Goal: Information Seeking & Learning: Learn about a topic

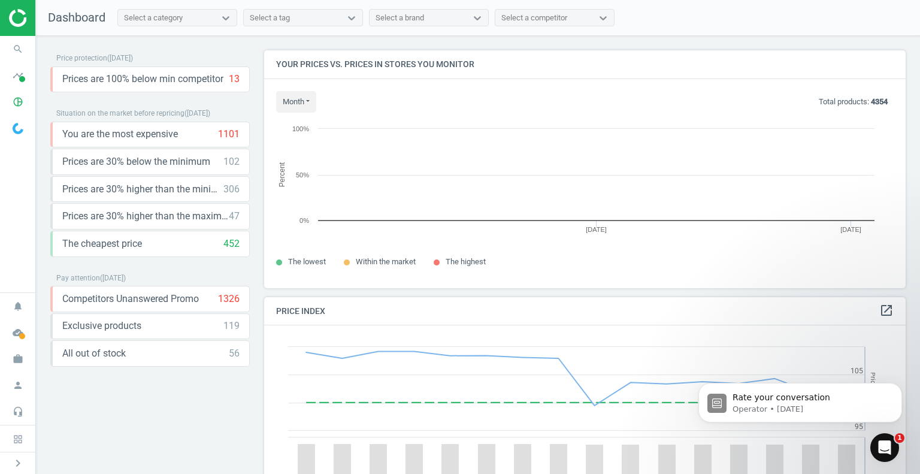
scroll to position [256, 650]
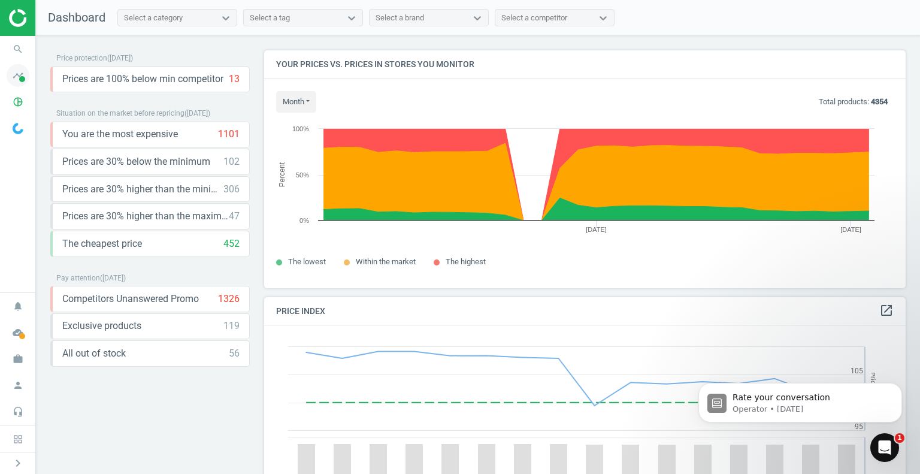
click at [25, 77] on span at bounding box center [22, 79] width 6 height 6
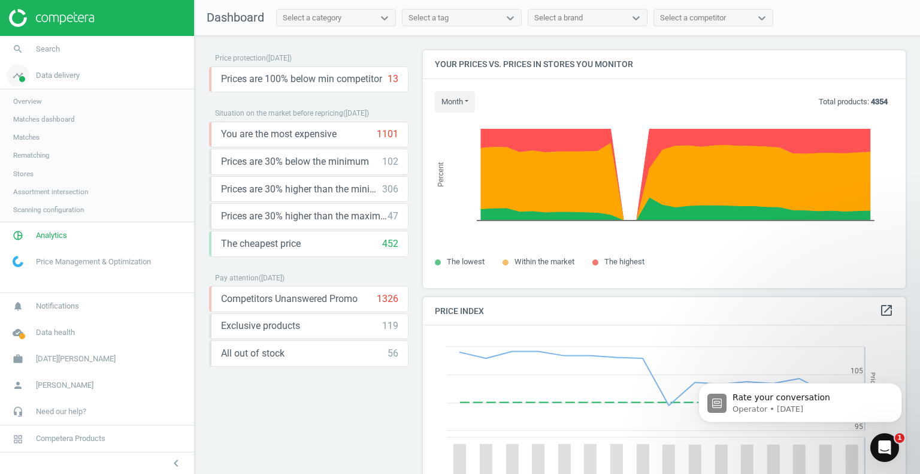
scroll to position [294, 492]
click at [32, 114] on span "Matches dashboard" at bounding box center [44, 119] width 62 height 10
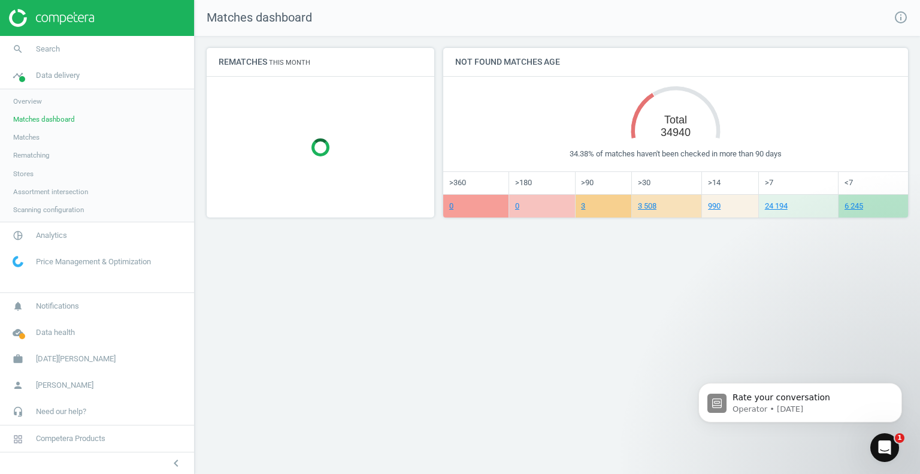
click at [53, 211] on span "Scanning configuration" at bounding box center [48, 210] width 71 height 10
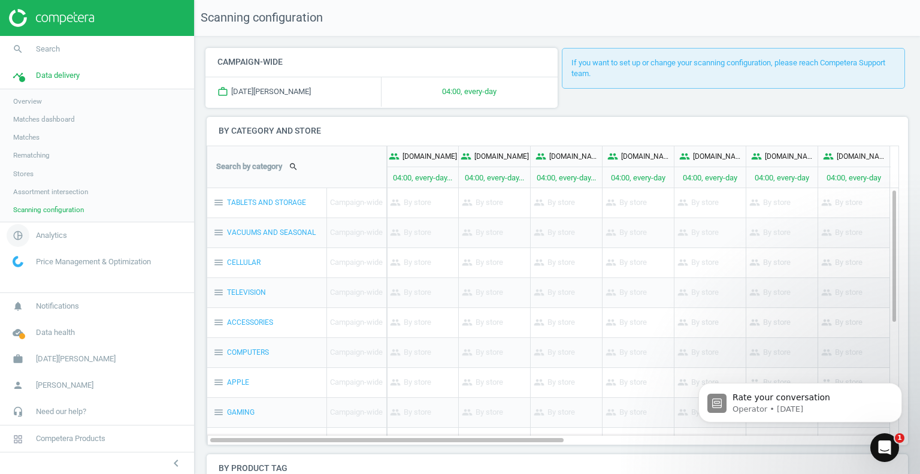
click at [49, 236] on span "Analytics" at bounding box center [51, 235] width 31 height 11
click at [34, 129] on span "Overview" at bounding box center [27, 128] width 29 height 10
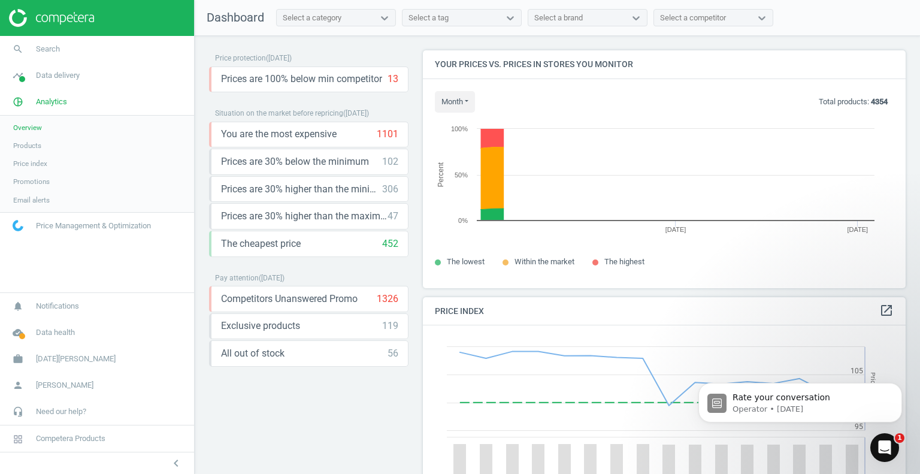
scroll to position [294, 492]
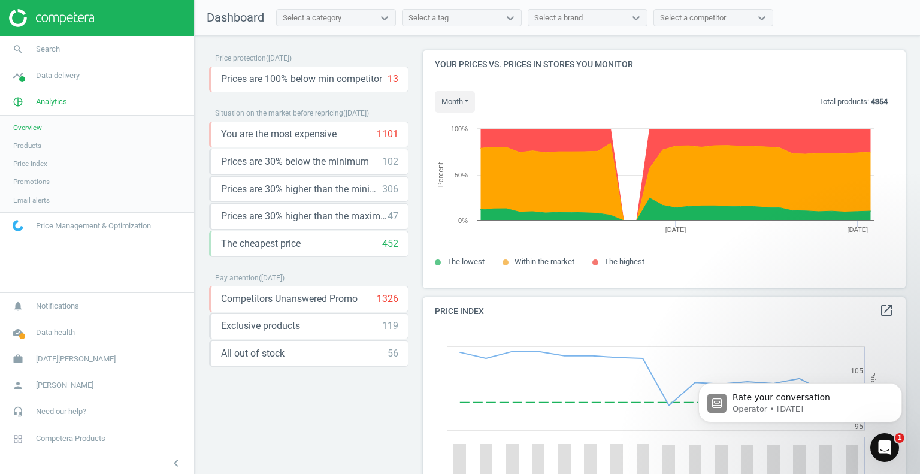
click at [43, 165] on span "Price index" at bounding box center [30, 164] width 34 height 10
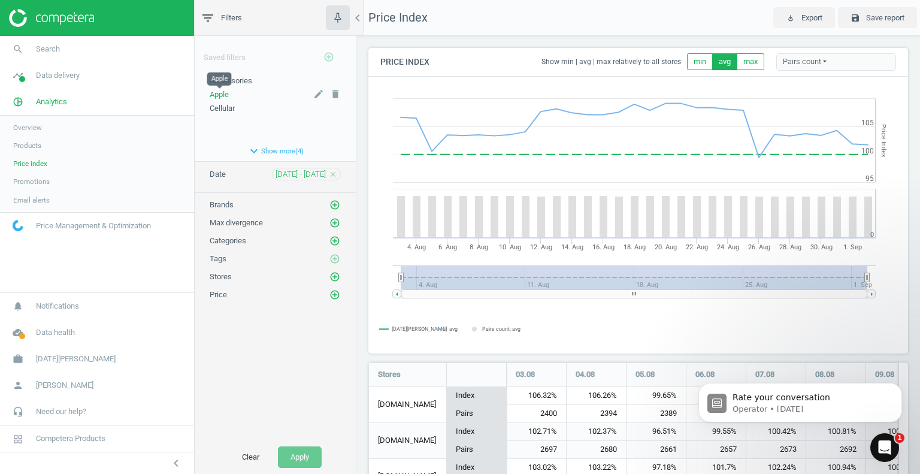
scroll to position [656, 549]
click at [221, 95] on span "Apple" at bounding box center [219, 94] width 19 height 9
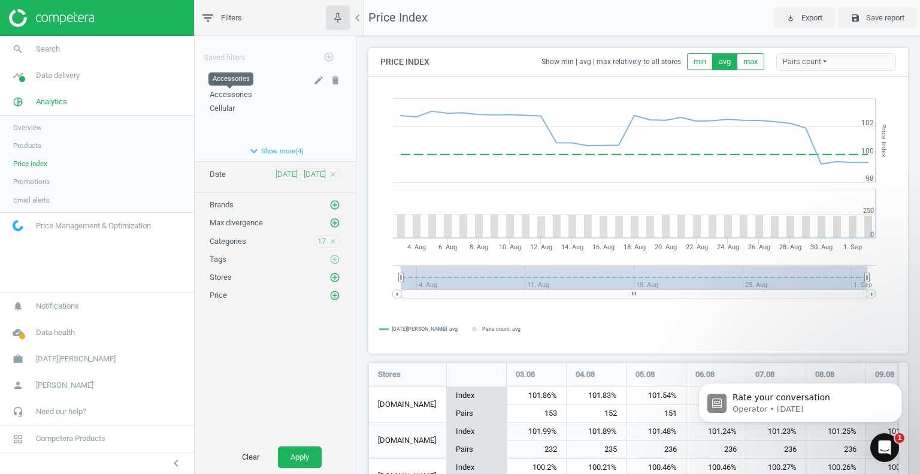
scroll to position [225, 549]
click at [335, 278] on icon "add_circle_outline" at bounding box center [334, 277] width 11 height 11
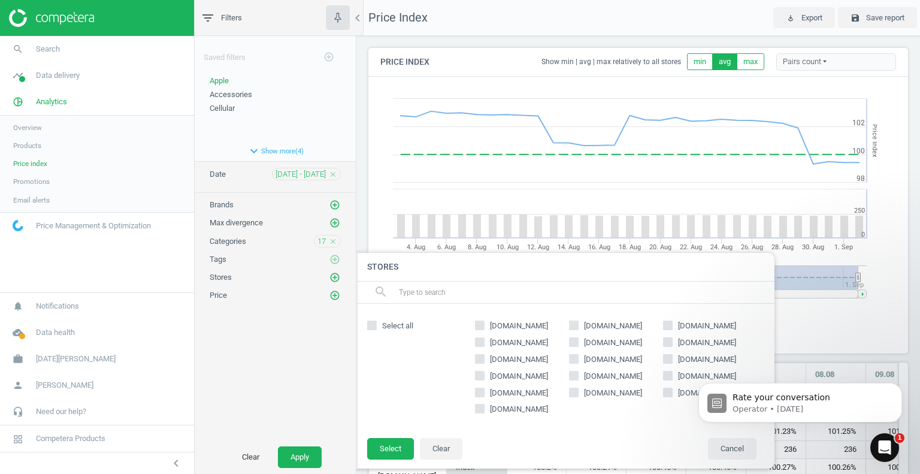
click at [483, 325] on input "[DOMAIN_NAME]" at bounding box center [480, 325] width 8 height 8
checkbox input "true"
click at [400, 451] on button "Select" at bounding box center [390, 449] width 47 height 22
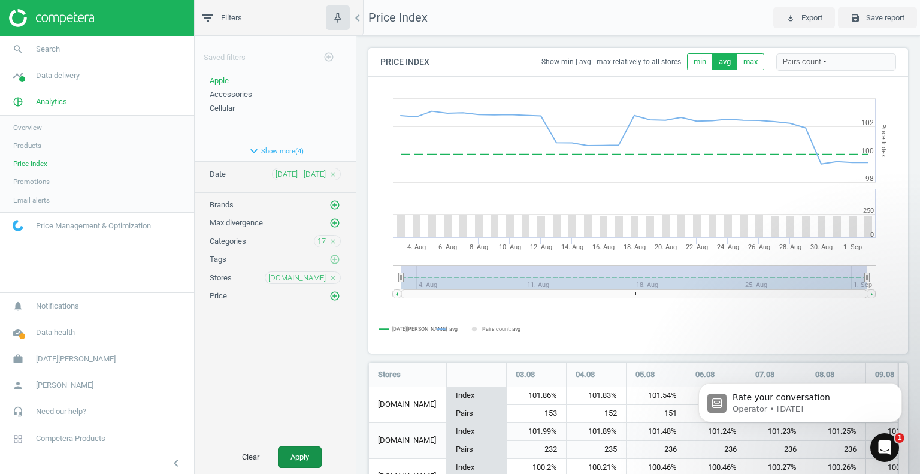
click at [296, 459] on button "Apply" at bounding box center [300, 457] width 44 height 22
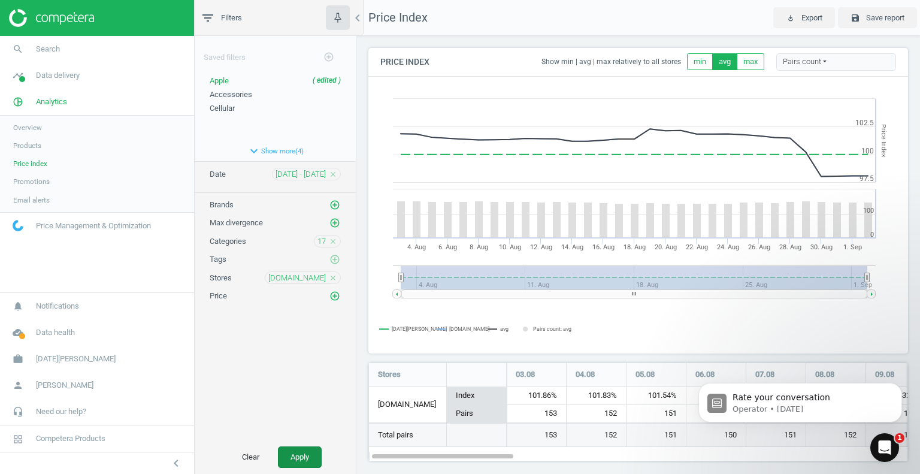
scroll to position [117, 549]
click at [287, 149] on button "expand_more Show more ( 4 )" at bounding box center [275, 151] width 161 height 20
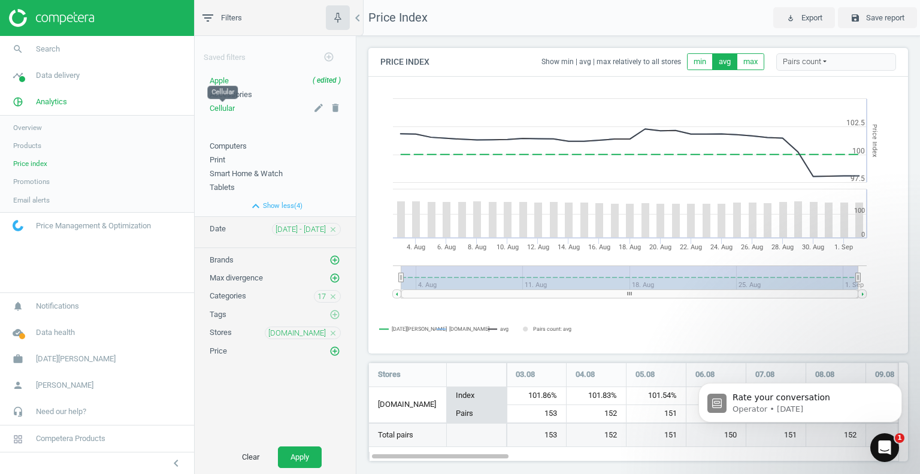
click at [216, 107] on span "Cellular" at bounding box center [222, 108] width 25 height 9
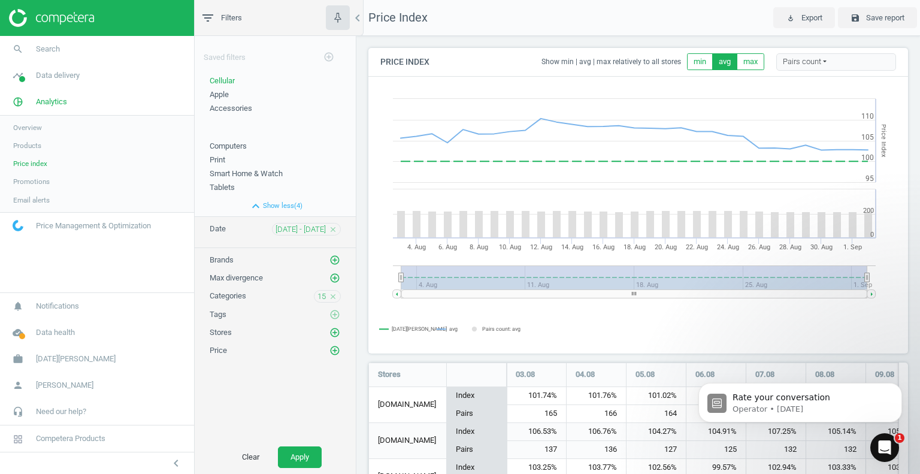
scroll to position [441, 549]
click at [332, 296] on icon "close" at bounding box center [333, 296] width 8 height 8
click at [332, 296] on icon "add_circle_outline" at bounding box center [334, 295] width 11 height 11
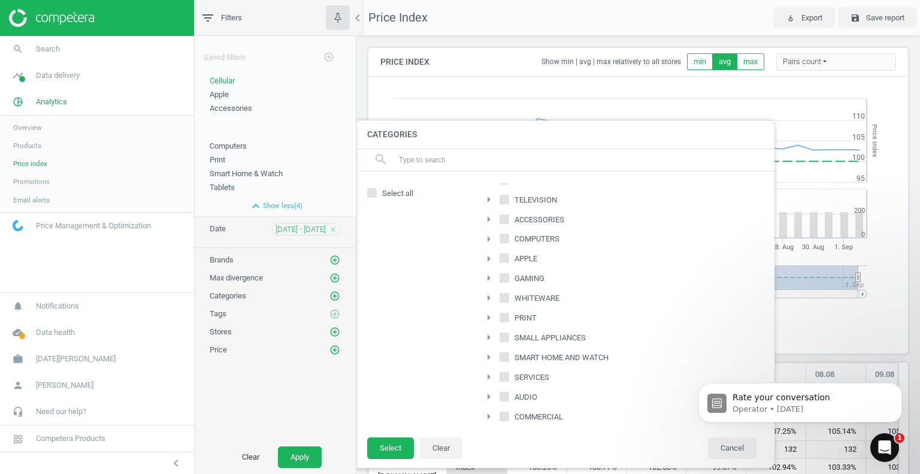
scroll to position [60, 0]
click at [490, 389] on icon "arrow_right" at bounding box center [489, 394] width 14 height 14
click at [496, 368] on icon "arrow_right" at bounding box center [495, 373] width 14 height 14
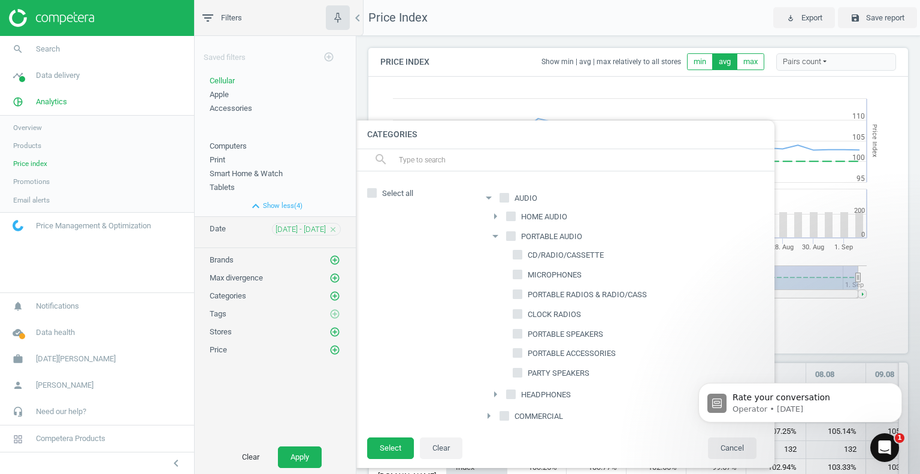
scroll to position [256, 0]
click at [517, 330] on input "PORTABLE SPEAKERS" at bounding box center [518, 334] width 8 height 8
checkbox input "true"
click at [390, 447] on button "Select" at bounding box center [390, 448] width 47 height 22
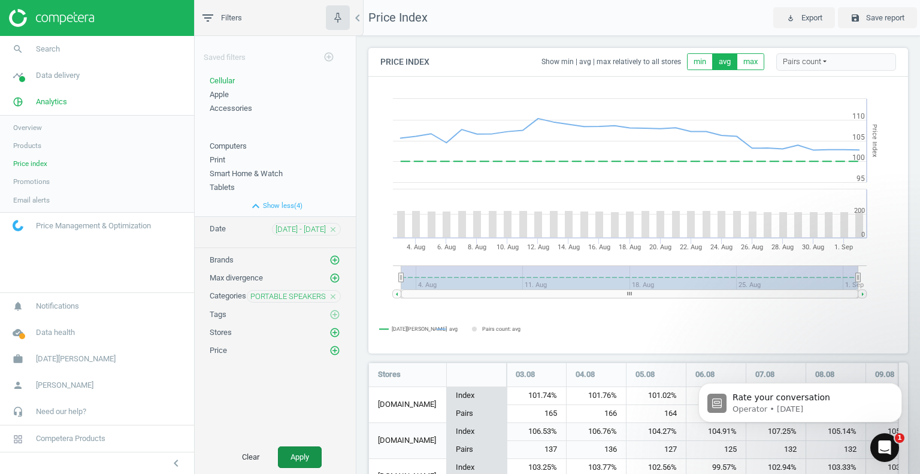
click at [304, 457] on button "Apply" at bounding box center [300, 457] width 44 height 22
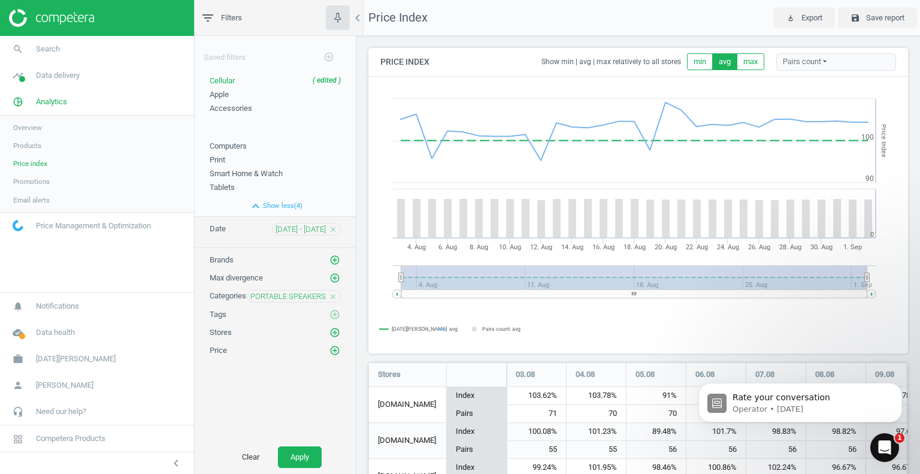
scroll to position [369, 549]
click at [335, 330] on icon "add_circle_outline" at bounding box center [334, 332] width 11 height 11
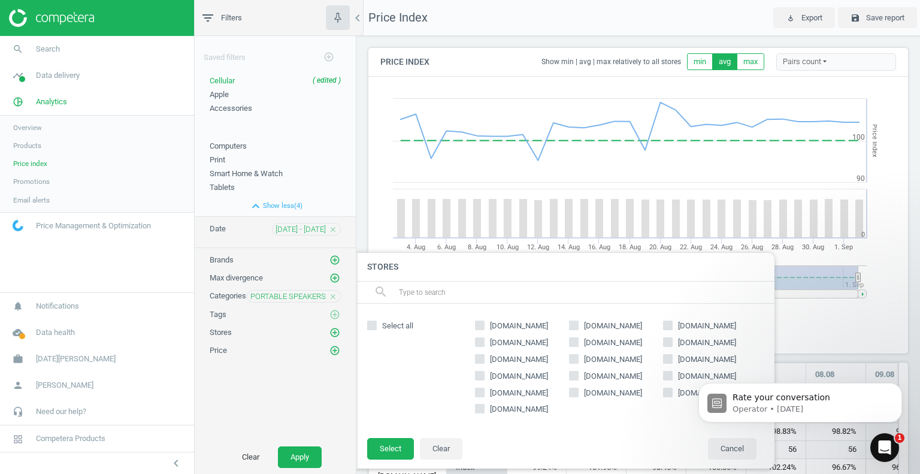
click at [482, 327] on input "[DOMAIN_NAME]" at bounding box center [480, 325] width 8 height 8
checkbox input "true"
click at [574, 322] on input "[DOMAIN_NAME]" at bounding box center [574, 325] width 8 height 8
checkbox input "true"
click at [671, 326] on input "[DOMAIN_NAME]" at bounding box center [668, 325] width 8 height 8
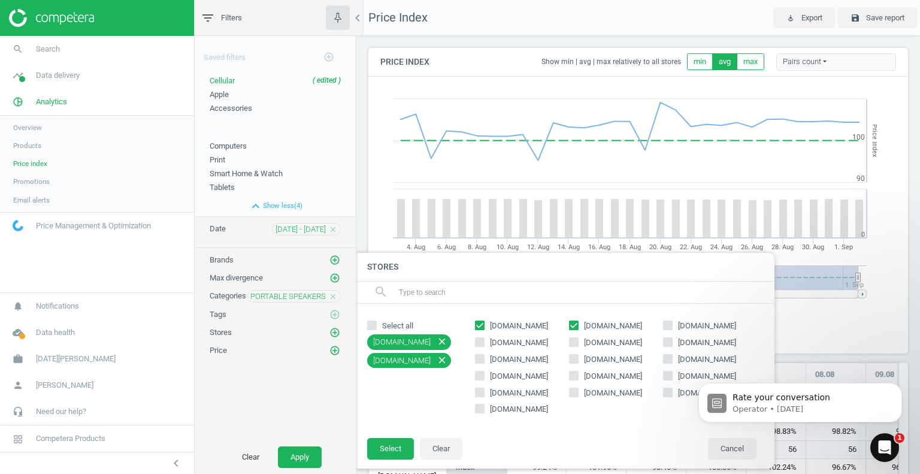
checkbox input "true"
click at [390, 447] on button "Select" at bounding box center [390, 449] width 47 height 22
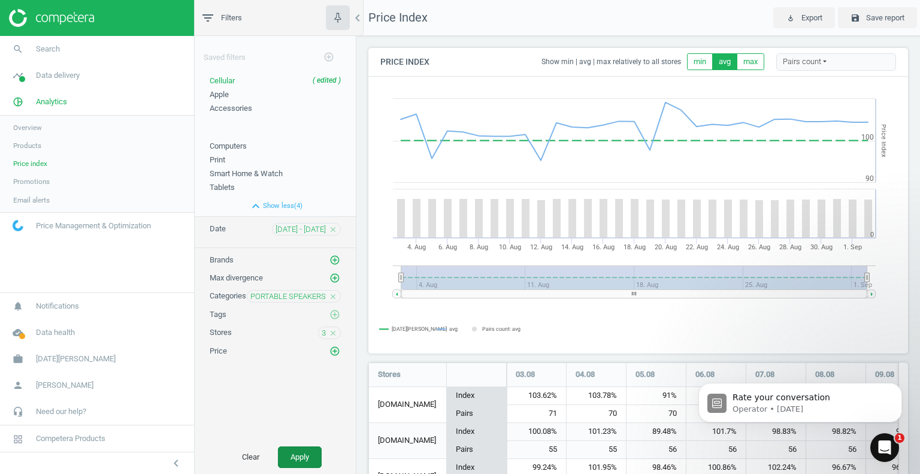
click at [296, 465] on button "Apply" at bounding box center [300, 457] width 44 height 22
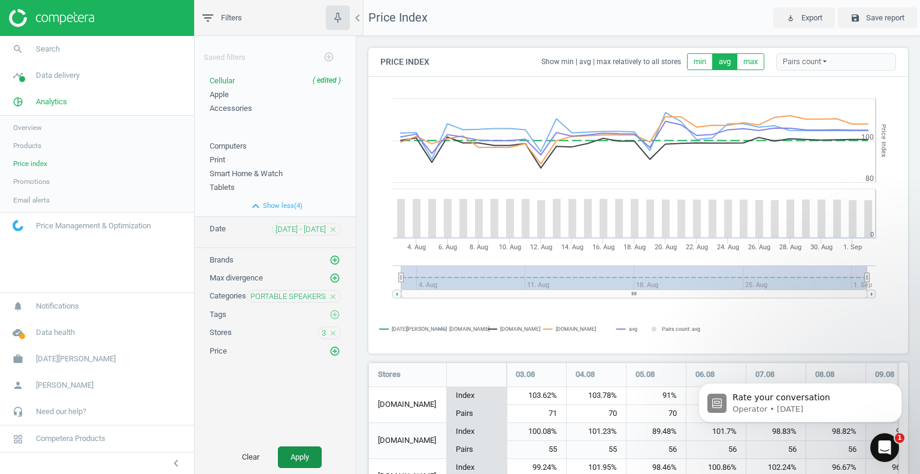
scroll to position [189, 549]
click at [460, 330] on tspan "[DOMAIN_NAME]" at bounding box center [469, 329] width 40 height 6
click at [26, 129] on span "Overview" at bounding box center [27, 128] width 29 height 10
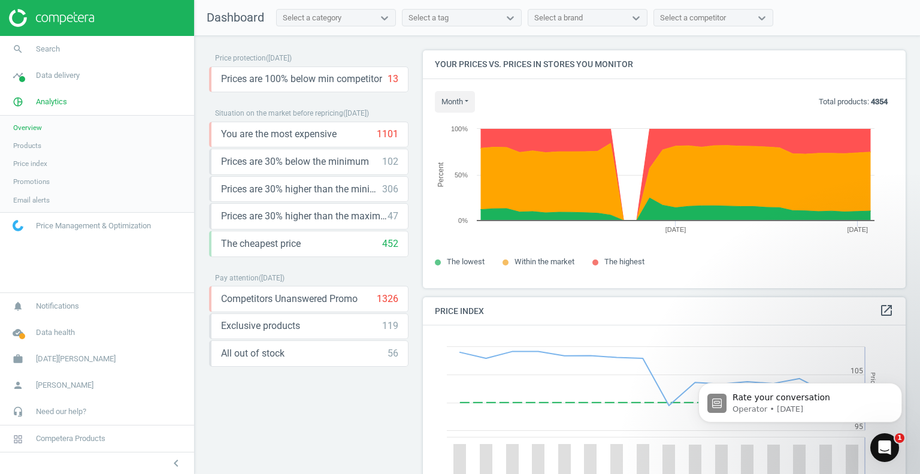
click at [29, 146] on span "Products" at bounding box center [27, 146] width 28 height 10
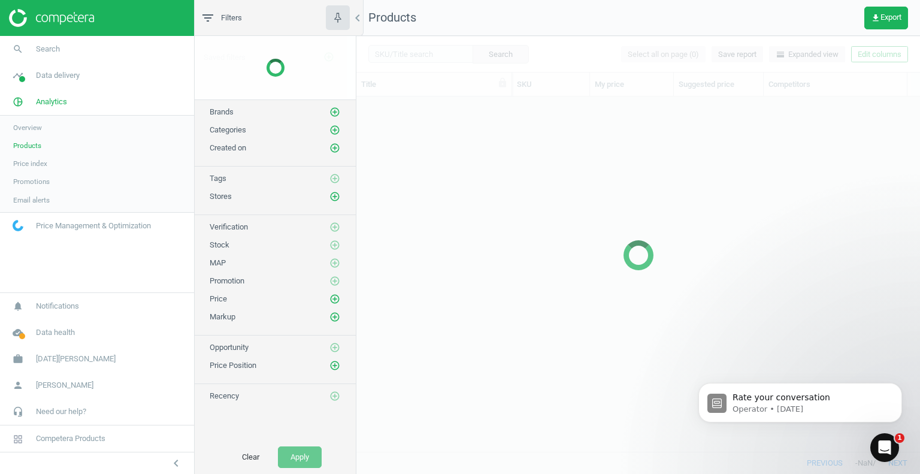
scroll to position [337, 555]
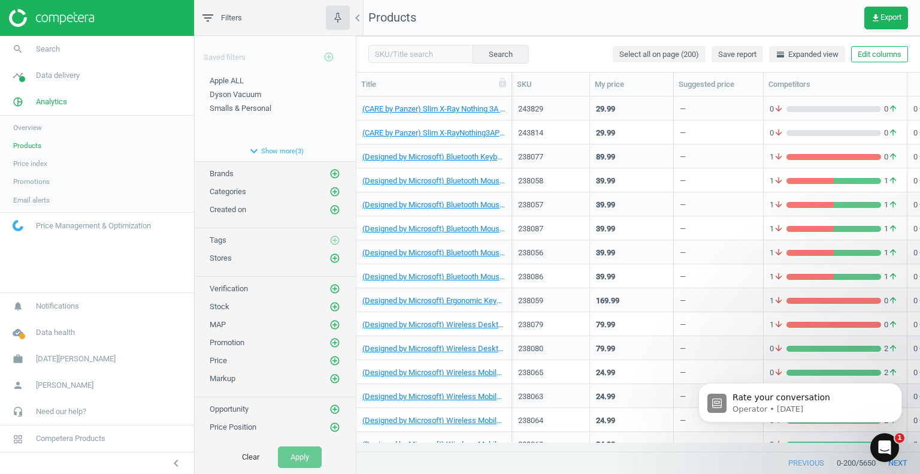
click at [37, 164] on span "Price index" at bounding box center [30, 164] width 34 height 10
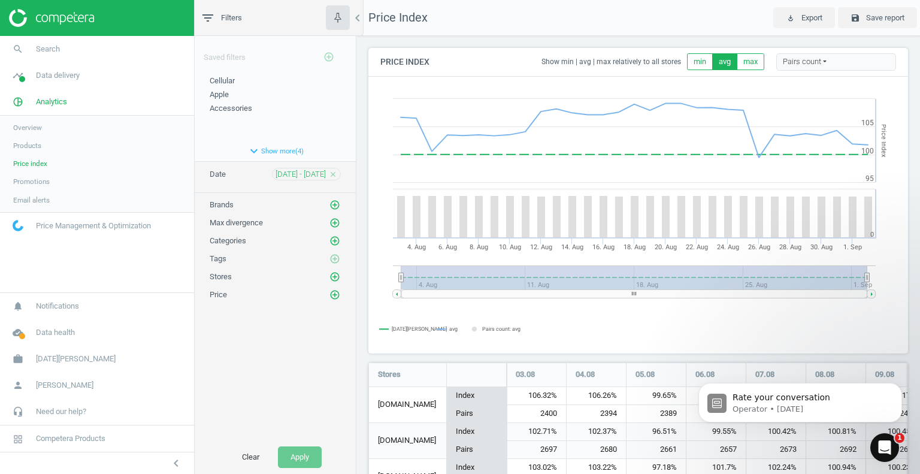
scroll to position [656, 549]
click at [22, 145] on span "Products" at bounding box center [27, 146] width 28 height 10
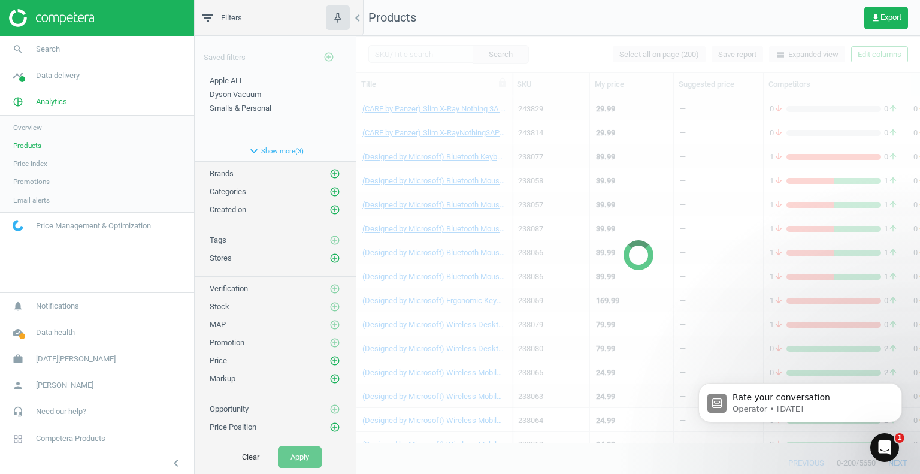
scroll to position [337, 555]
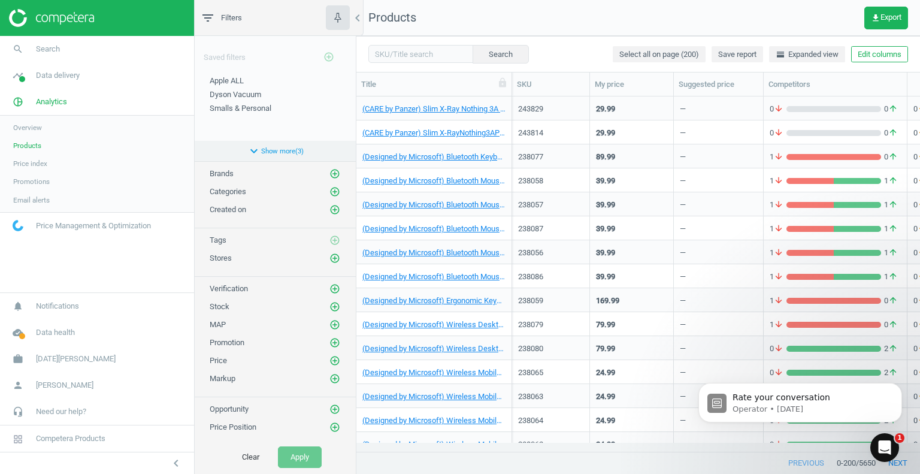
click at [265, 145] on button "expand_more Show more ( 3 )" at bounding box center [275, 151] width 161 height 20
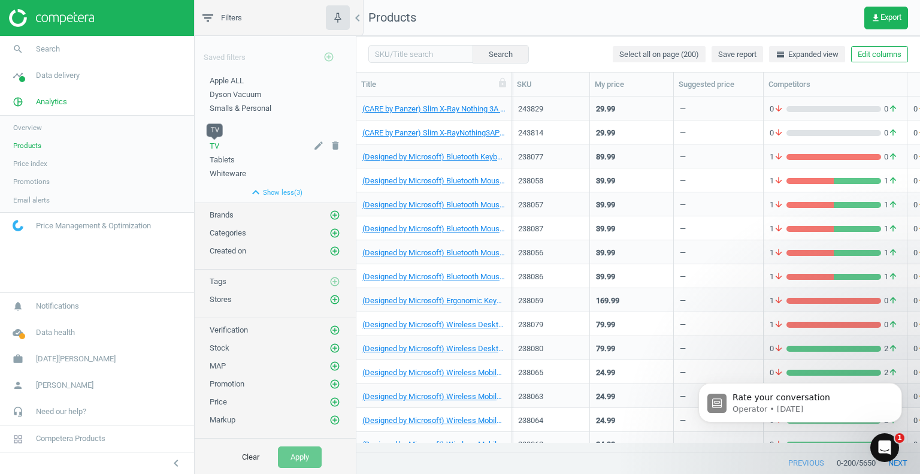
click at [214, 148] on span "TV" at bounding box center [215, 145] width 10 height 9
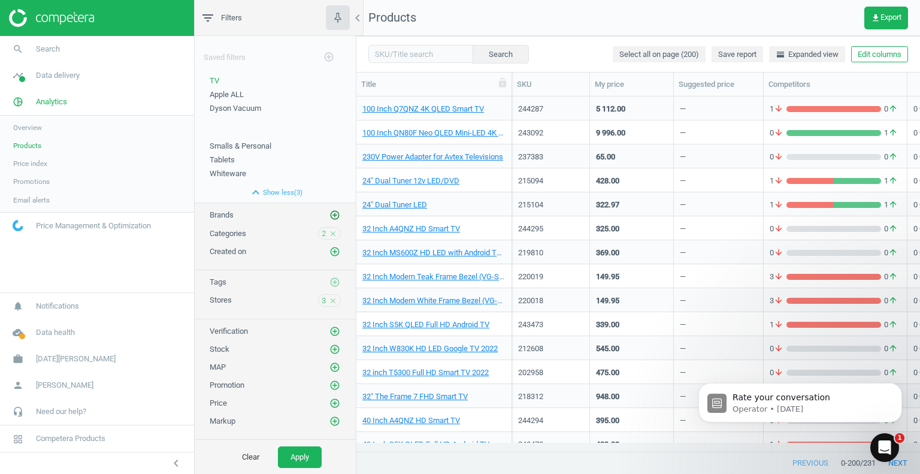
click at [329, 213] on icon "add_circle_outline" at bounding box center [334, 215] width 11 height 11
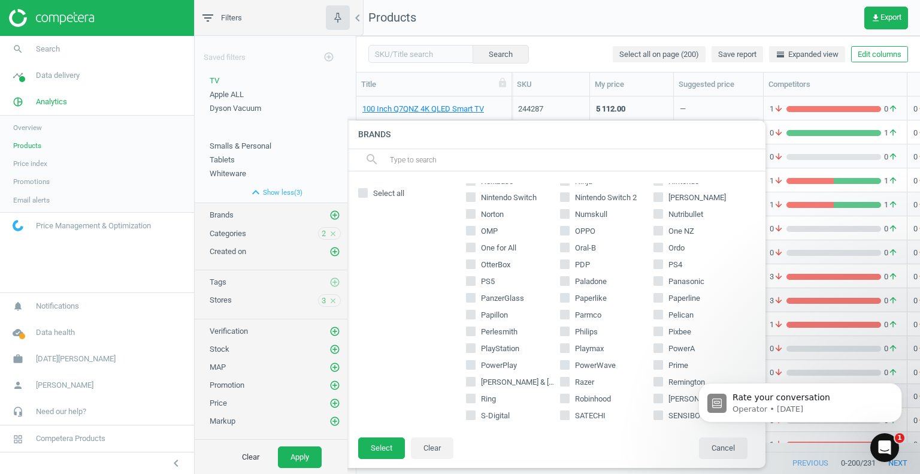
scroll to position [615, 0]
click at [655, 280] on input "Panasonic" at bounding box center [659, 281] width 8 height 8
checkbox input "true"
click at [393, 452] on button "Select" at bounding box center [381, 448] width 47 height 22
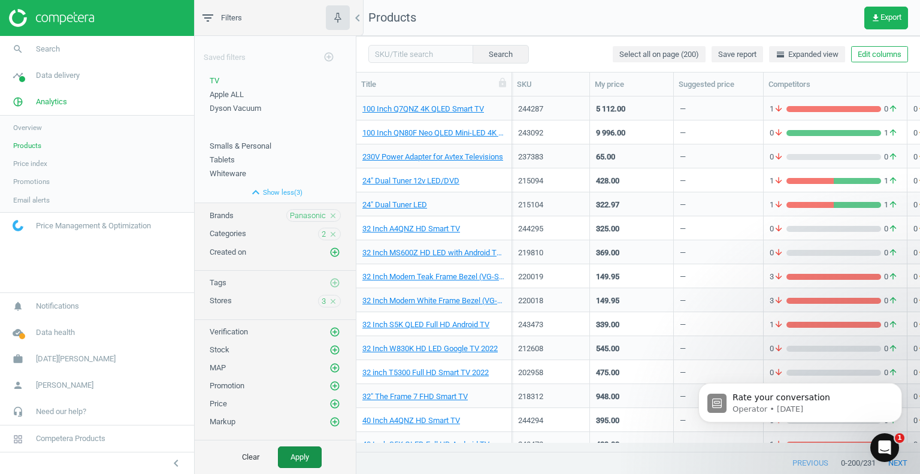
click at [302, 457] on button "Apply" at bounding box center [300, 457] width 44 height 22
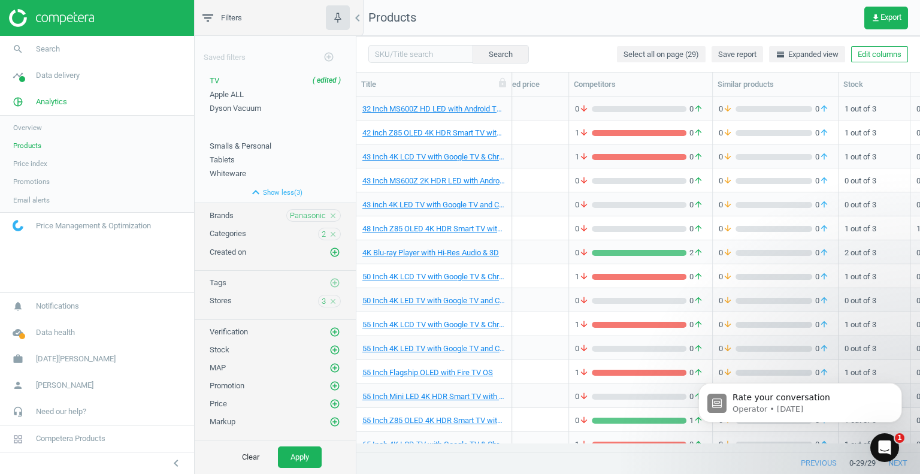
scroll to position [0, 162]
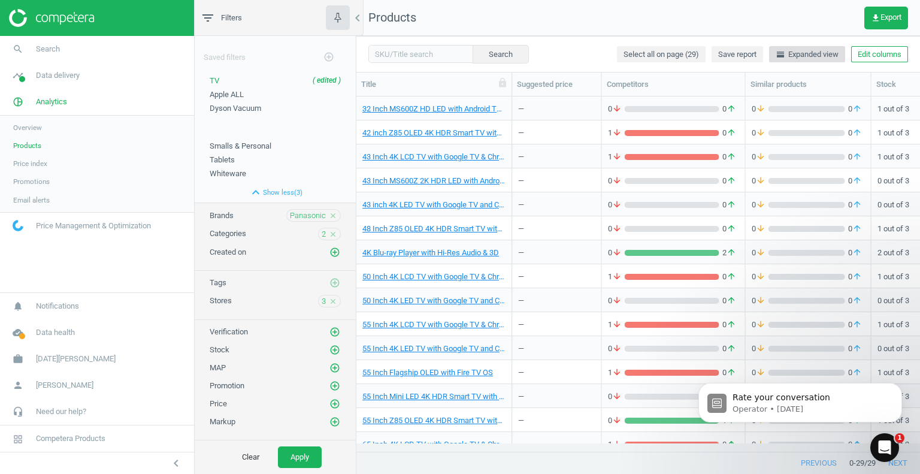
click at [825, 56] on span "horizontal_split Expanded view" at bounding box center [807, 54] width 63 height 11
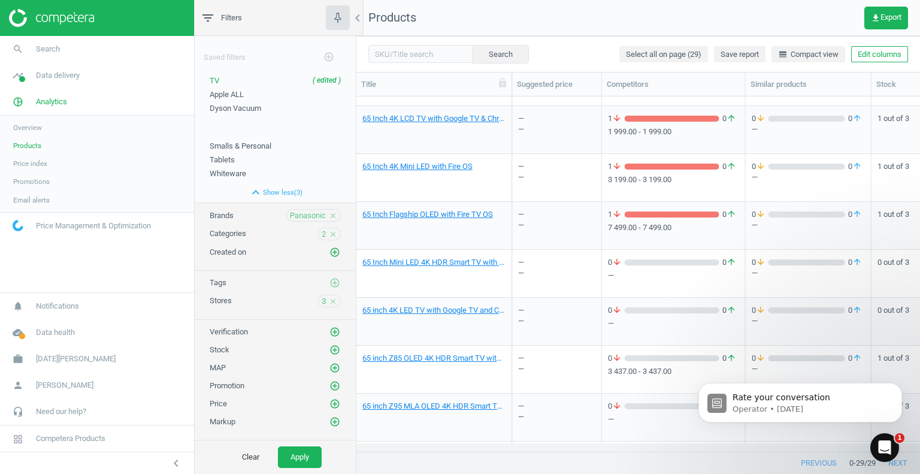
scroll to position [661, 0]
click at [431, 167] on link "65 Inch 4K Mini LED with Fire OS" at bounding box center [417, 166] width 110 height 11
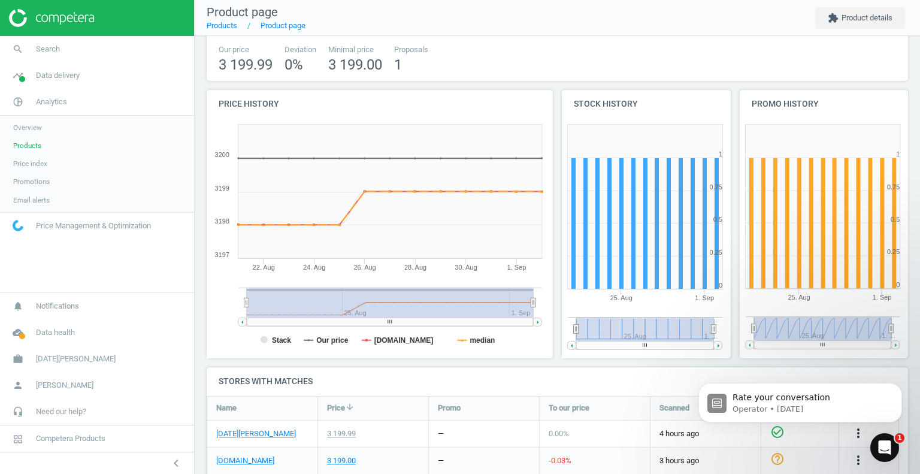
scroll to position [83, 0]
click at [28, 143] on span "Products" at bounding box center [27, 146] width 28 height 10
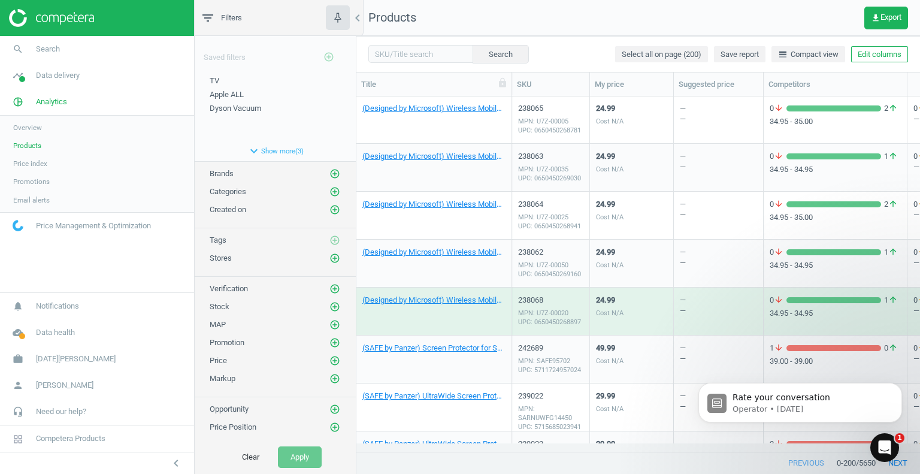
click at [39, 182] on span "Promotions" at bounding box center [31, 182] width 37 height 10
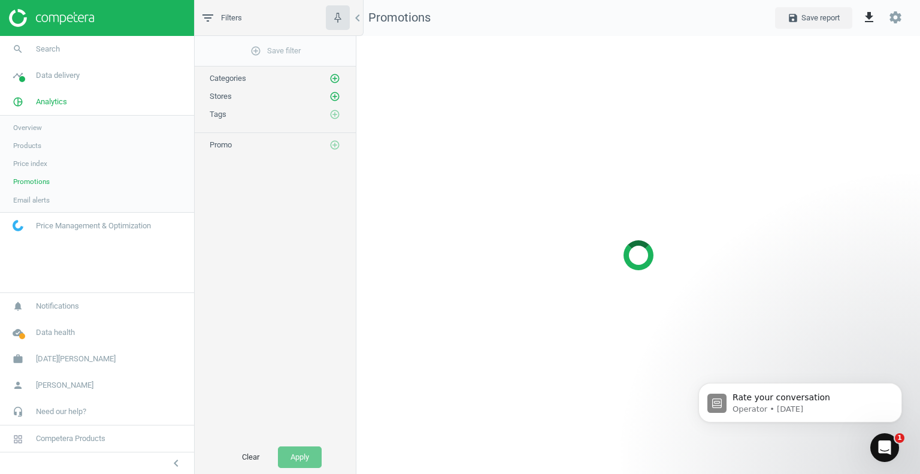
scroll to position [456, 582]
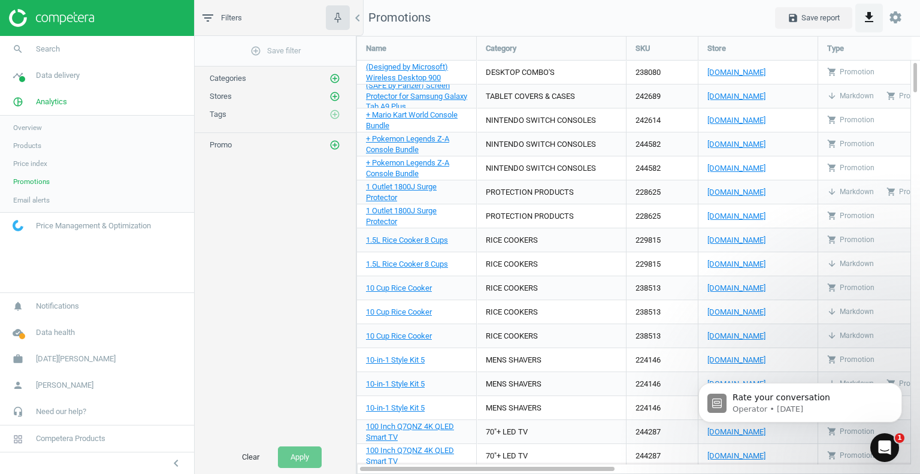
click at [871, 17] on icon "get_app" at bounding box center [869, 17] width 14 height 14
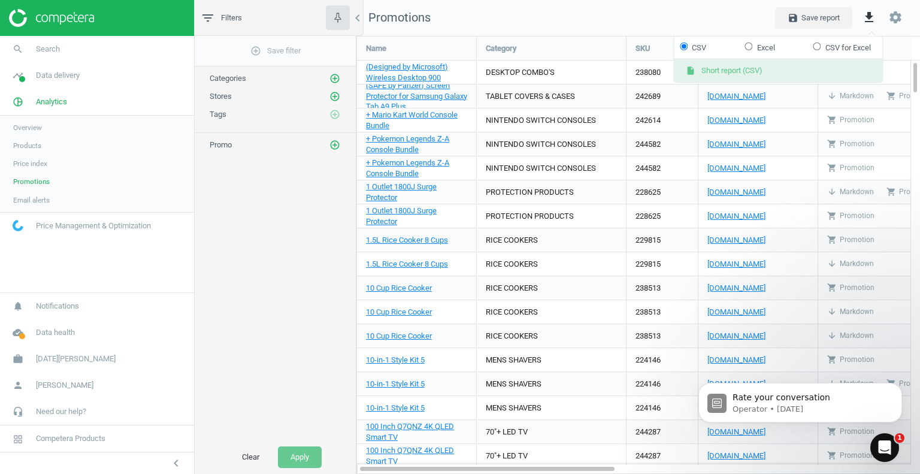
click at [737, 71] on button "insert_drive_file Short report (CSV)" at bounding box center [778, 70] width 208 height 23
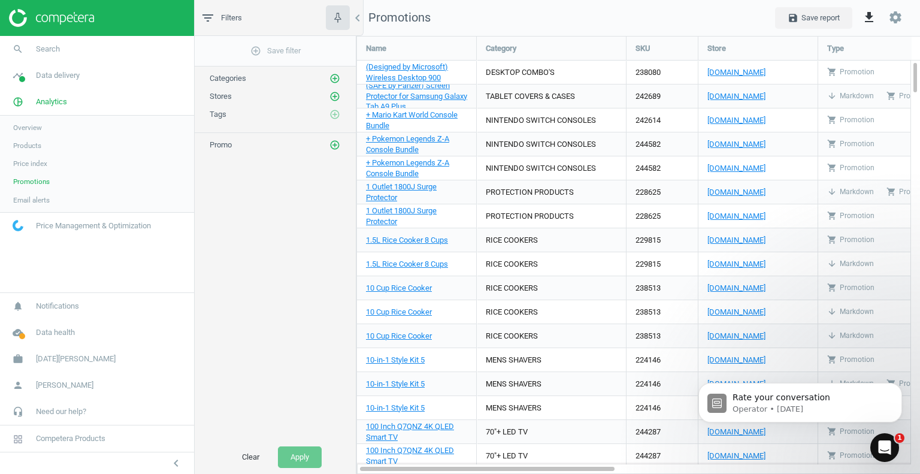
click at [34, 163] on span "Price index" at bounding box center [30, 164] width 34 height 10
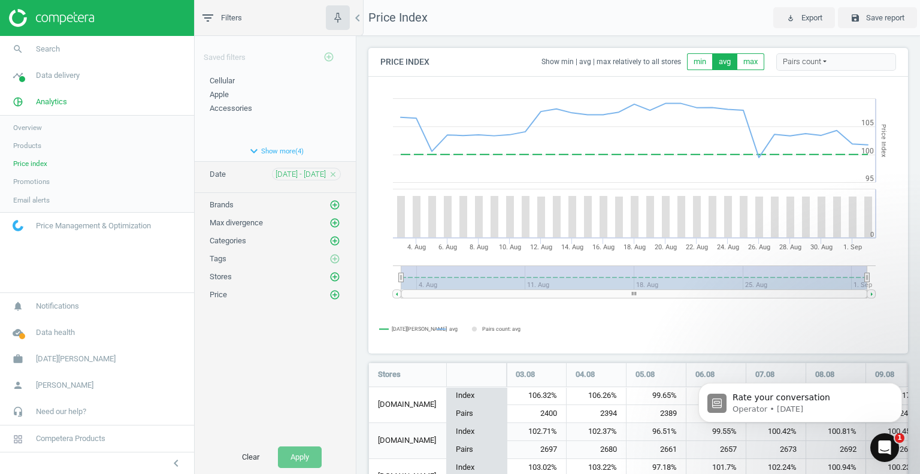
scroll to position [656, 549]
click at [335, 237] on icon "add_circle_outline" at bounding box center [334, 240] width 11 height 11
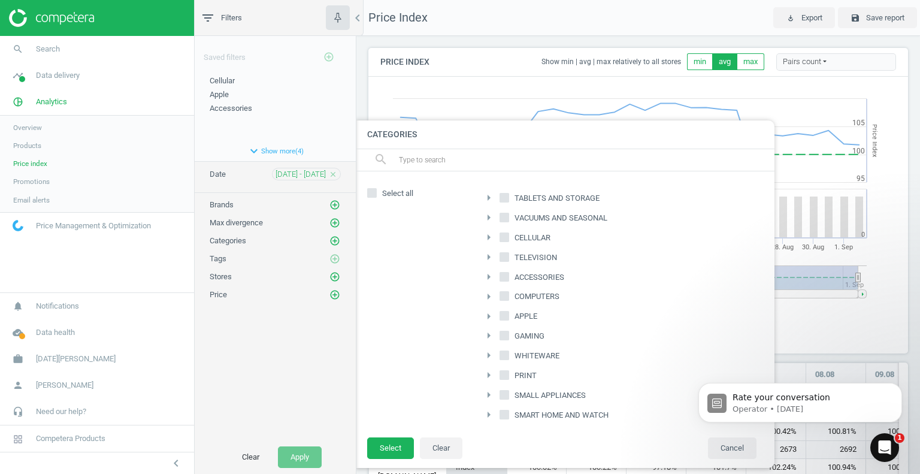
scroll to position [60, 0]
click at [486, 333] on icon "arrow_right" at bounding box center [489, 335] width 14 height 14
click at [495, 327] on icon "arrow_right" at bounding box center [495, 331] width 14 height 14
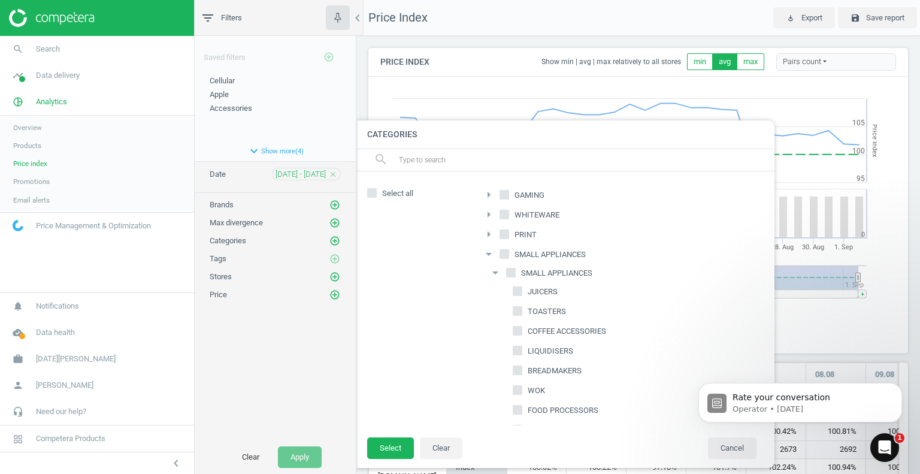
click at [520, 308] on input "TOASTERS" at bounding box center [518, 311] width 8 height 8
checkbox input "true"
click at [395, 454] on button "Select" at bounding box center [390, 448] width 47 height 22
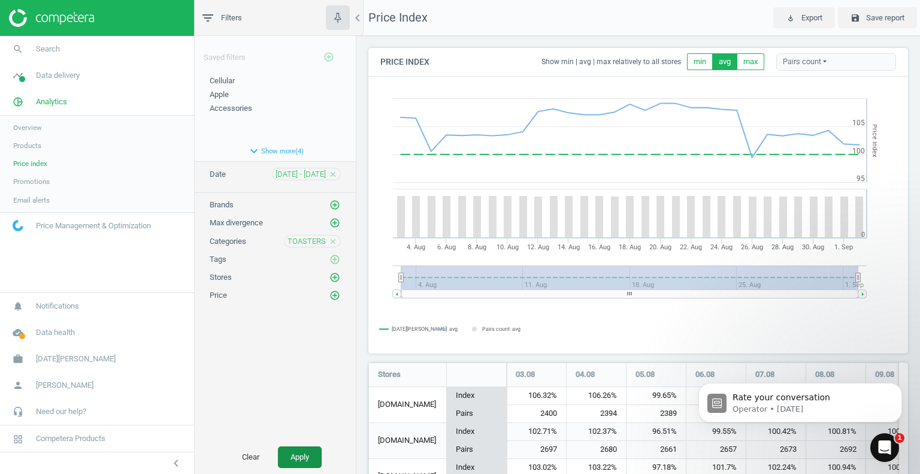
click at [300, 461] on button "Apply" at bounding box center [300, 457] width 44 height 22
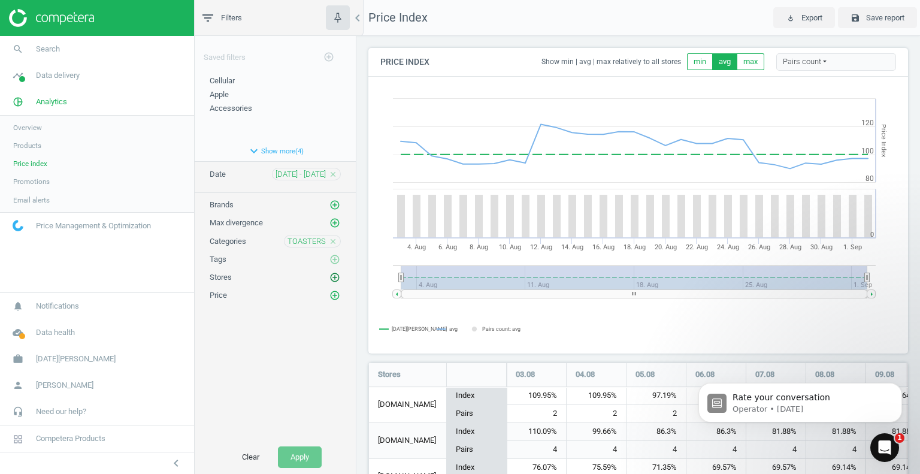
scroll to position [405, 549]
click at [334, 275] on icon "add_circle_outline" at bounding box center [334, 277] width 11 height 11
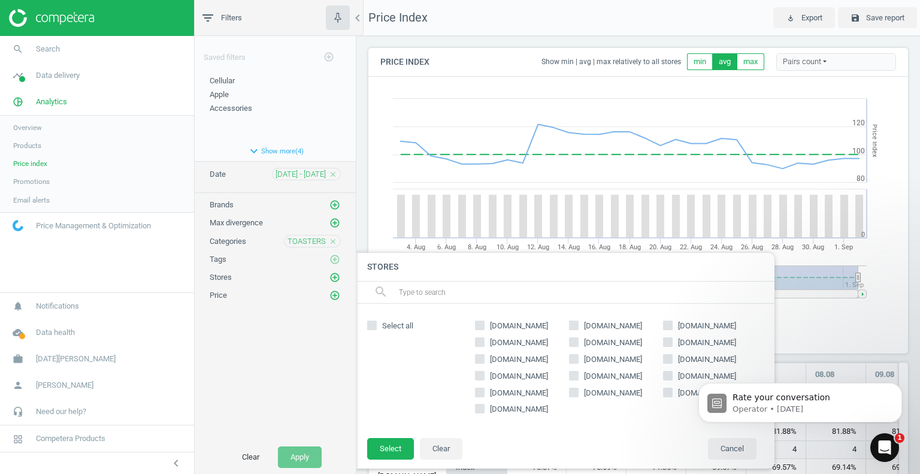
click at [670, 358] on input "[DOMAIN_NAME]" at bounding box center [668, 359] width 8 height 8
checkbox input "true"
click at [387, 447] on button "Select" at bounding box center [390, 449] width 47 height 22
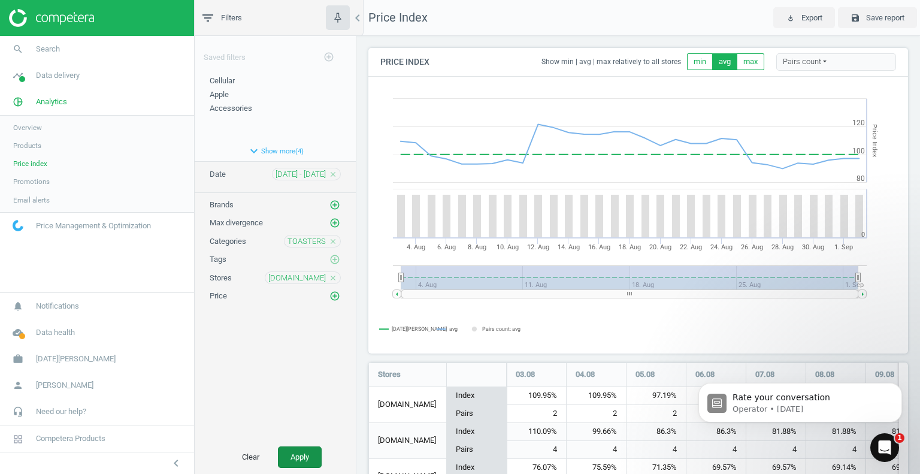
click at [301, 459] on button "Apply" at bounding box center [300, 457] width 44 height 22
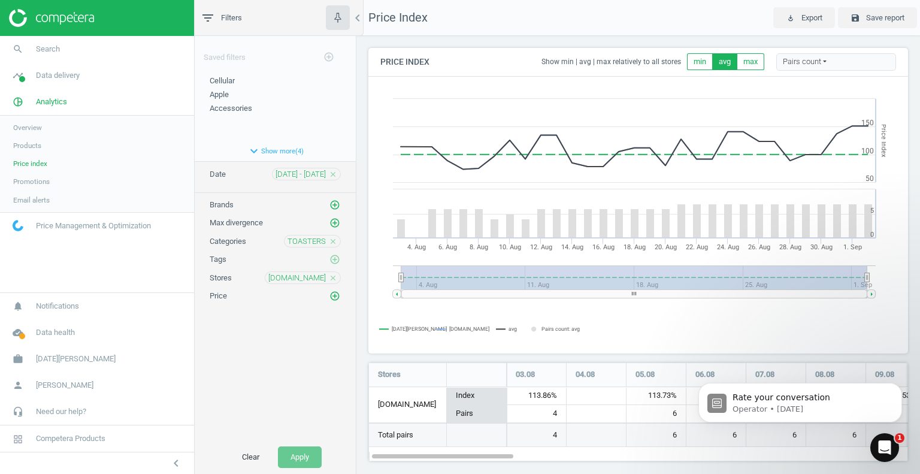
scroll to position [117, 549]
click at [32, 204] on span "Email alerts" at bounding box center [31, 200] width 37 height 10
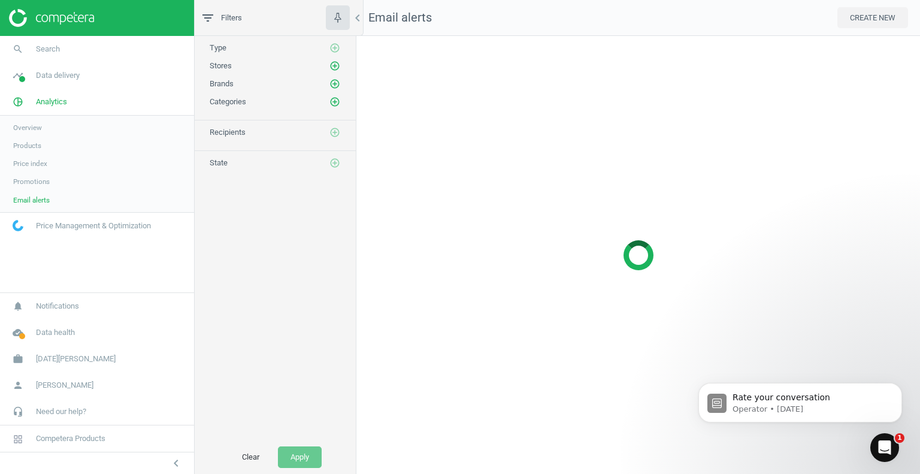
scroll to position [456, 582]
click at [38, 165] on span "Price index" at bounding box center [30, 164] width 34 height 10
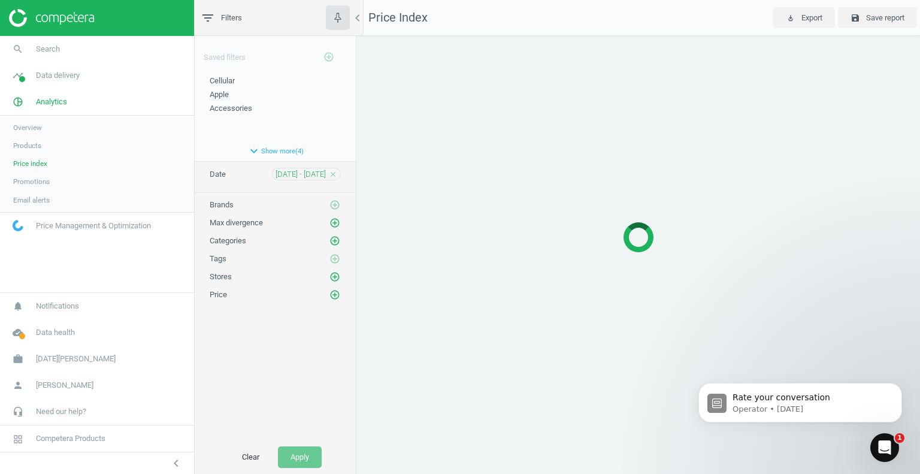
click at [31, 149] on span "Products" at bounding box center [27, 146] width 28 height 10
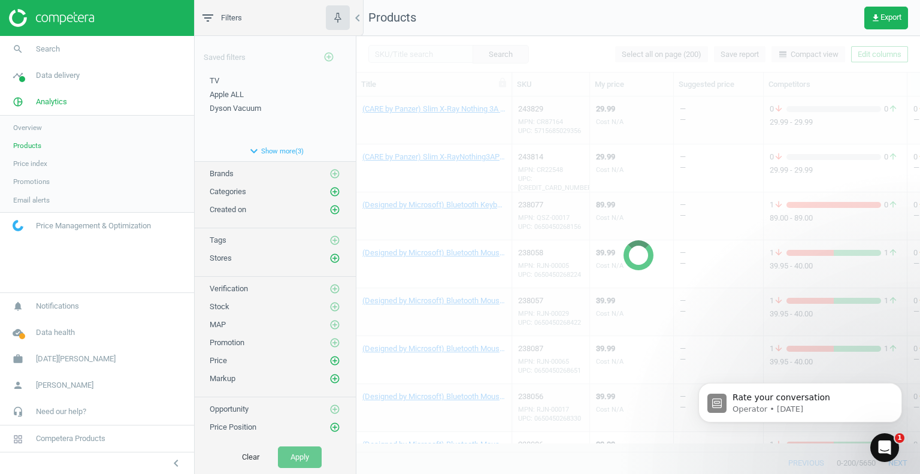
scroll to position [420, 0]
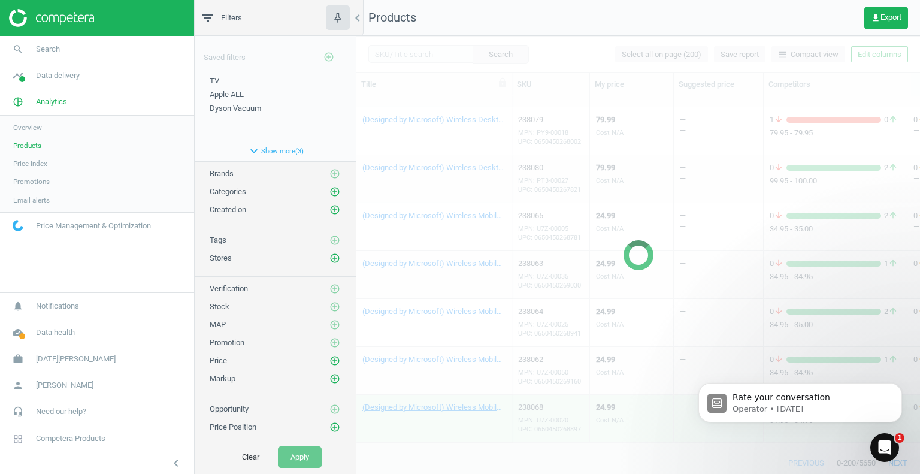
click at [27, 165] on span "Price index" at bounding box center [30, 164] width 34 height 10
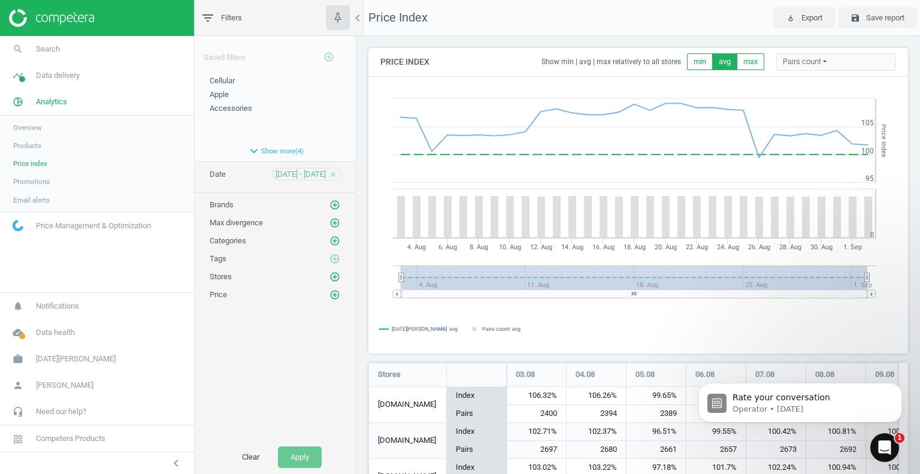
scroll to position [656, 549]
click at [32, 159] on span "Price index" at bounding box center [30, 164] width 34 height 10
click at [31, 163] on span "Price index" at bounding box center [30, 164] width 34 height 10
click at [25, 146] on span "Products" at bounding box center [27, 146] width 28 height 10
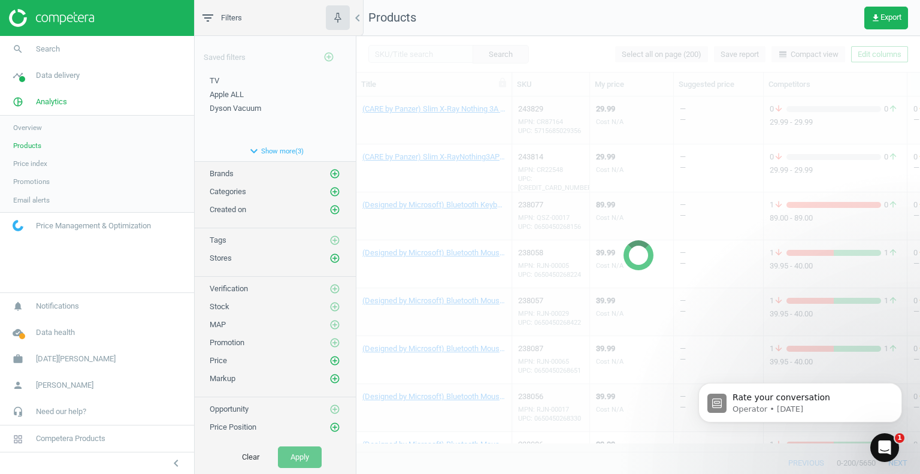
scroll to position [420, 0]
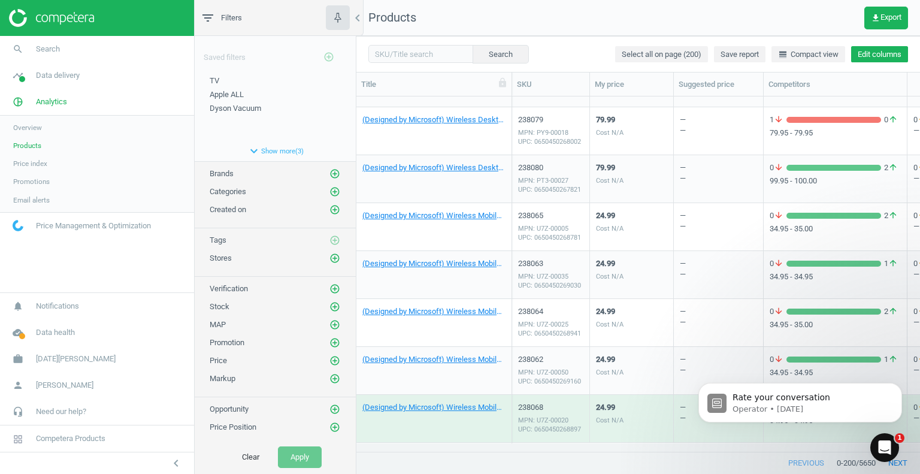
click at [867, 56] on button "Edit columns" at bounding box center [879, 54] width 57 height 17
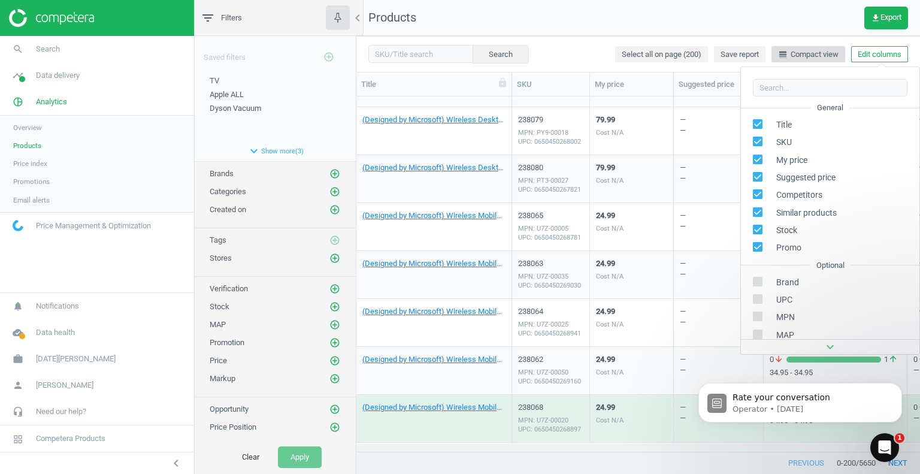
click at [828, 48] on button "line_weight Compact view" at bounding box center [808, 54] width 74 height 17
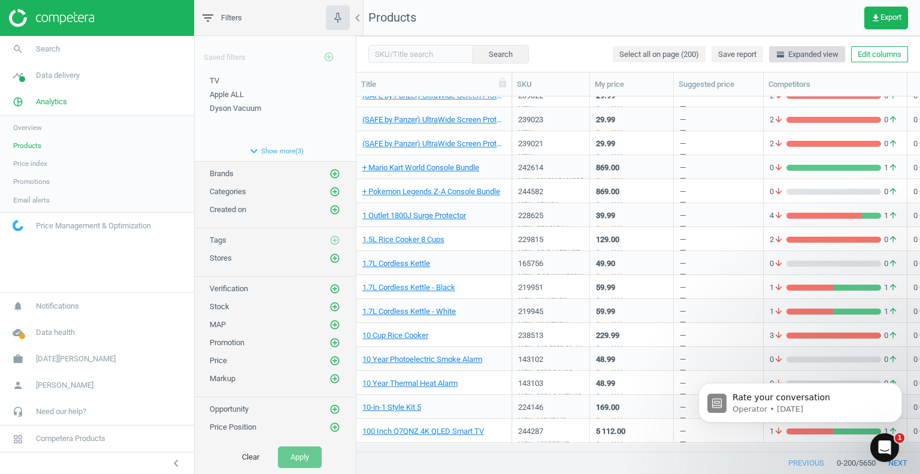
scroll to position [359, 0]
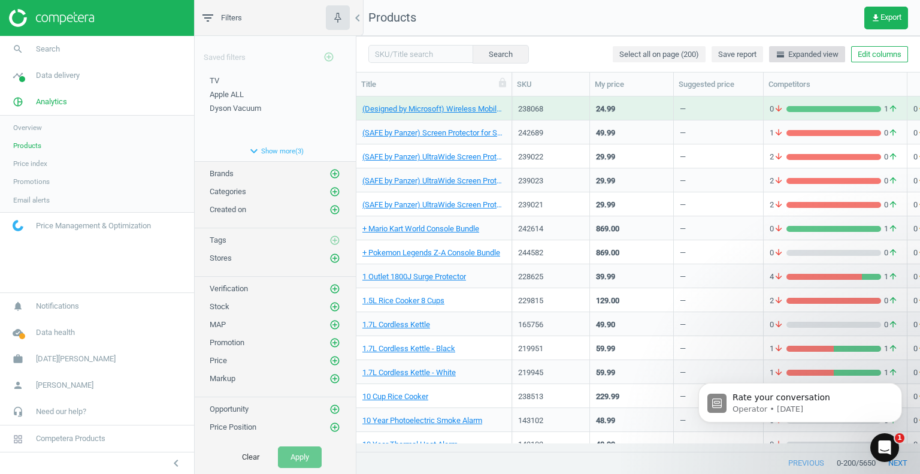
click at [828, 48] on button "horizontal_split Expanded view" at bounding box center [807, 54] width 76 height 17
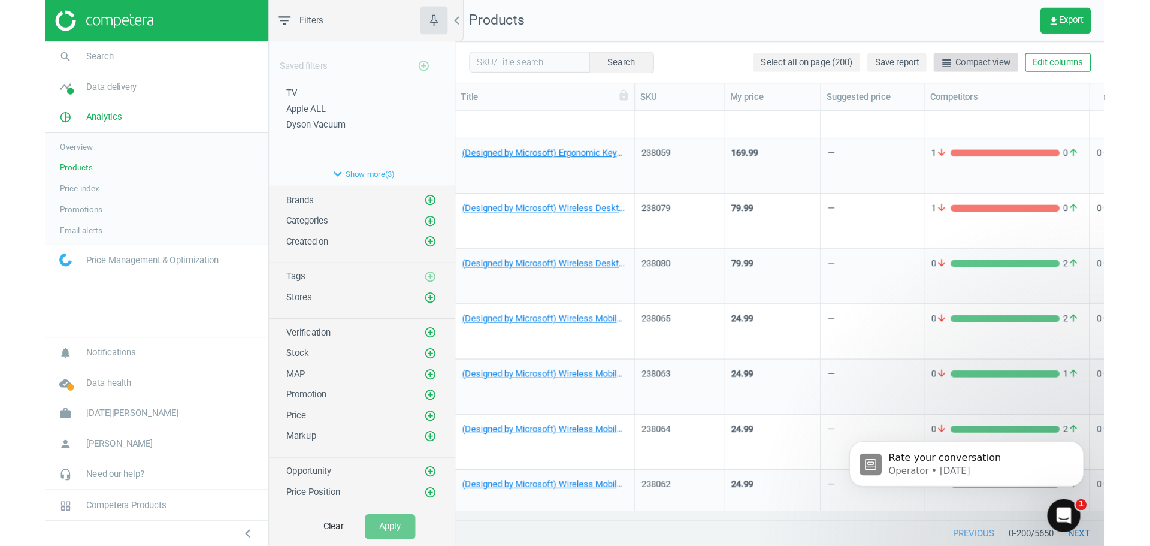
scroll to position [420, 0]
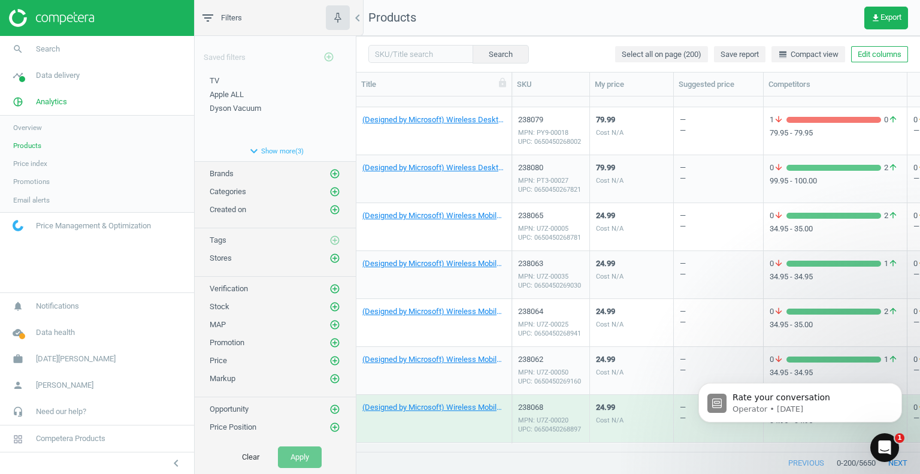
click at [472, 138] on div "(Designed by Microsoft) Wireless Desktop 850" at bounding box center [433, 133] width 143 height 39
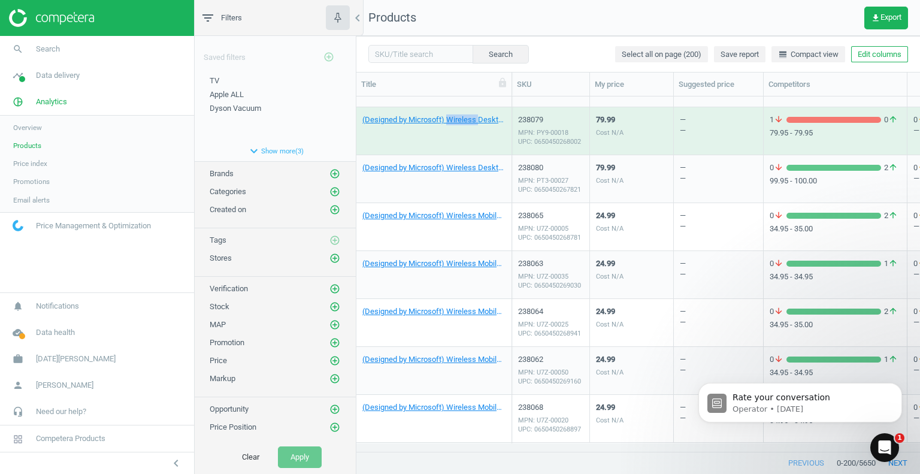
click at [472, 138] on div "(Designed by Microsoft) Wireless Desktop 850" at bounding box center [433, 133] width 143 height 39
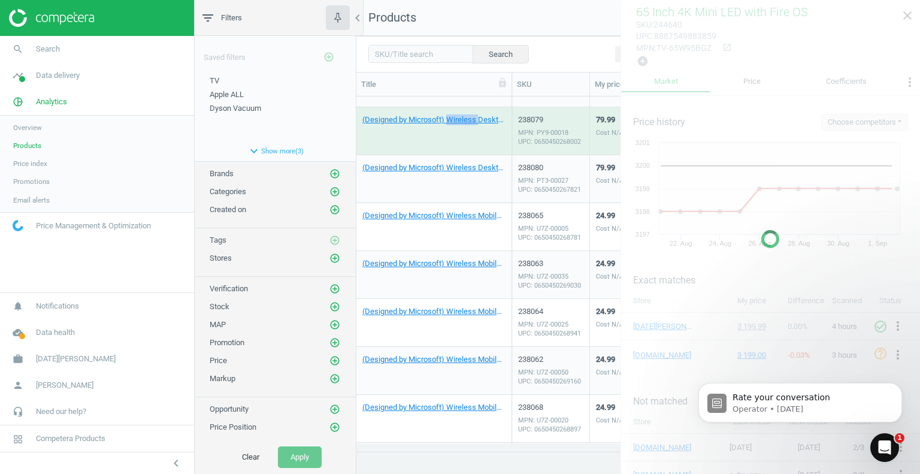
click at [472, 138] on div "(Designed by Microsoft) Wireless Desktop 850" at bounding box center [433, 133] width 143 height 39
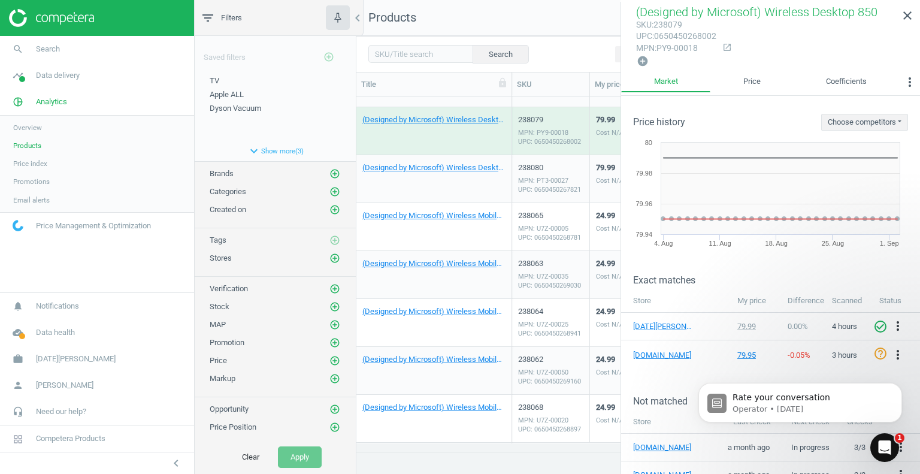
click at [459, 187] on div "(Designed by Microsoft) Wireless Desktop 900" at bounding box center [433, 181] width 143 height 39
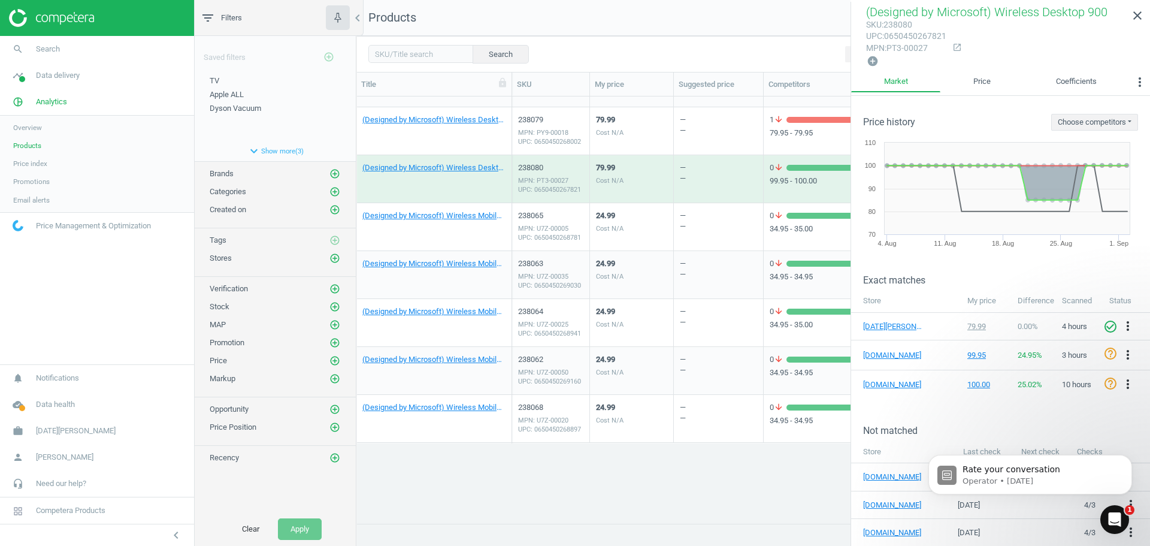
scroll to position [408, 785]
